Goal: Task Accomplishment & Management: Use online tool/utility

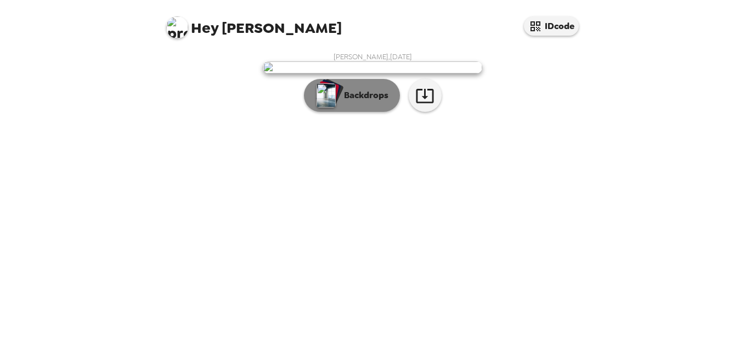
scroll to position [44, 0]
click at [344, 112] on button "Backdrops" at bounding box center [352, 95] width 96 height 33
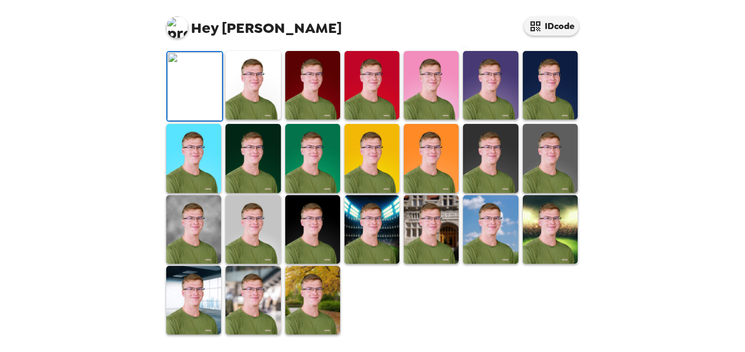
scroll to position [151, 0]
click at [267, 120] on img at bounding box center [253, 85] width 55 height 69
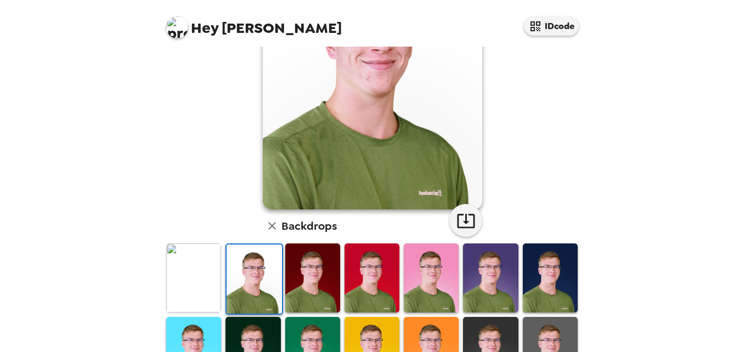
scroll to position [128, 0]
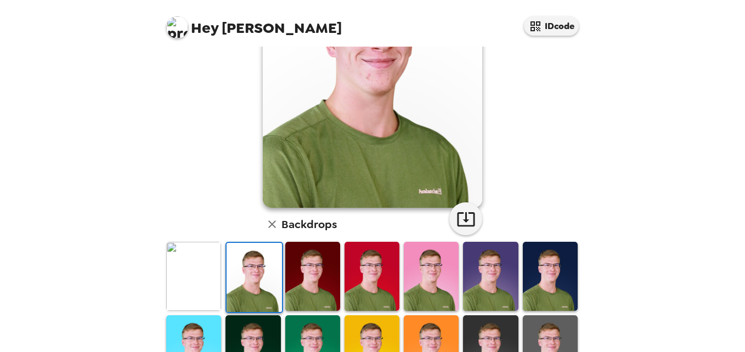
click at [190, 263] on img at bounding box center [193, 276] width 55 height 69
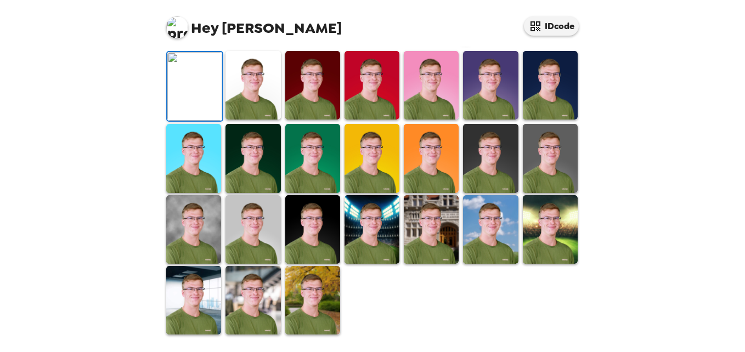
scroll to position [226, 0]
click at [304, 120] on img at bounding box center [312, 85] width 55 height 69
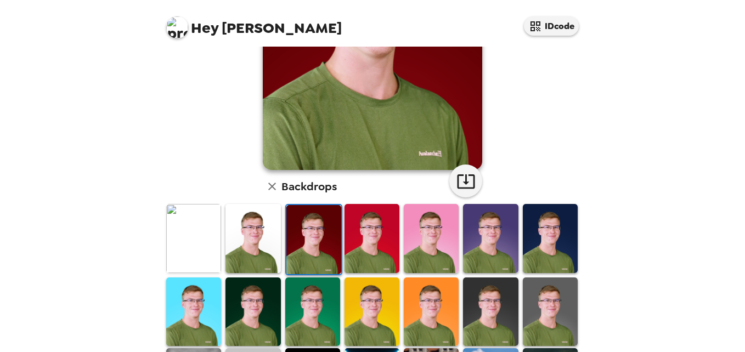
scroll to position [178, 0]
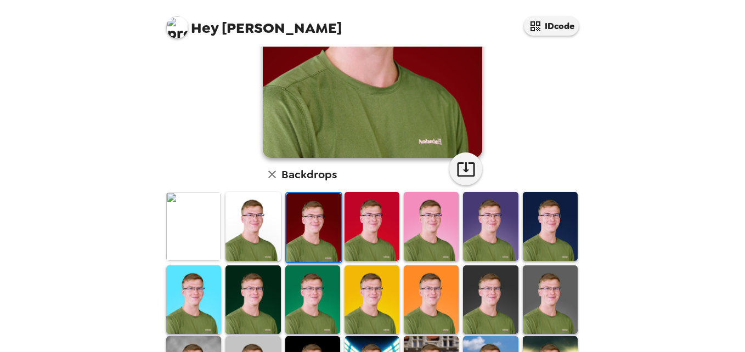
click at [211, 223] on img at bounding box center [193, 226] width 55 height 69
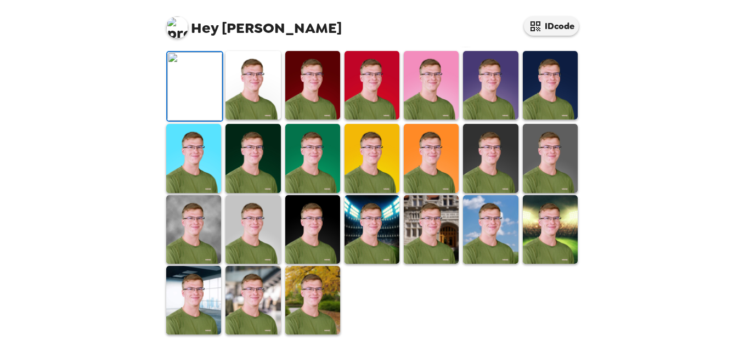
click at [460, 38] on icon "button" at bounding box center [466, 28] width 19 height 19
click at [199, 218] on img at bounding box center [193, 229] width 55 height 69
